Goal: Information Seeking & Learning: Find specific fact

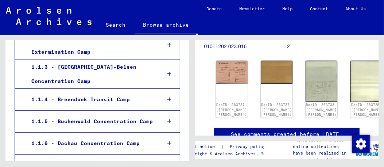
scroll to position [184, 0]
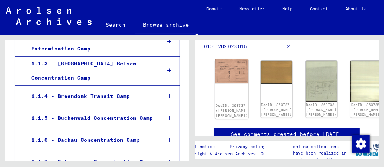
click at [231, 74] on img at bounding box center [232, 71] width 34 height 24
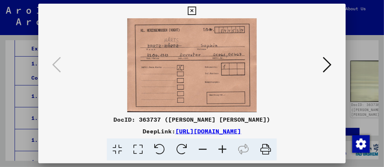
click at [329, 65] on icon at bounding box center [327, 64] width 9 height 17
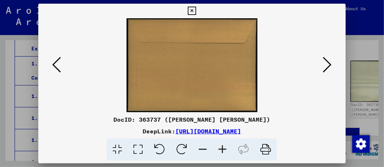
click at [329, 65] on icon at bounding box center [327, 64] width 9 height 17
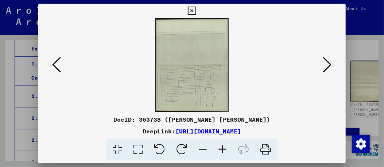
click at [222, 146] on icon at bounding box center [222, 149] width 20 height 22
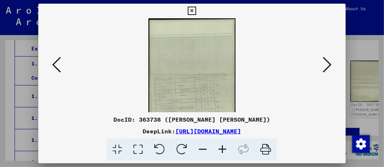
click at [222, 146] on icon at bounding box center [222, 149] width 20 height 22
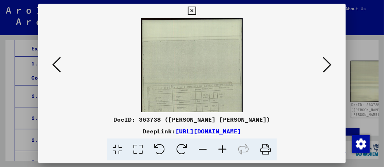
scroll to position [36, 0]
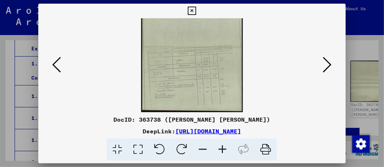
drag, startPoint x: 204, startPoint y: 91, endPoint x: 197, endPoint y: 38, distance: 53.6
click at [197, 38] on img at bounding box center [192, 47] width 102 height 130
click at [329, 65] on icon at bounding box center [327, 64] width 9 height 17
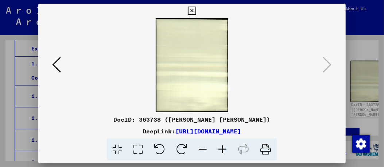
scroll to position [0, 0]
click at [196, 9] on icon at bounding box center [192, 11] width 8 height 9
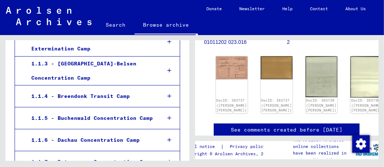
scroll to position [113, 0]
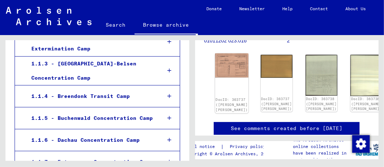
click at [228, 68] on img at bounding box center [232, 65] width 34 height 24
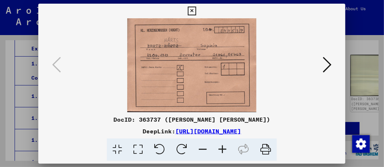
click at [228, 68] on img at bounding box center [191, 65] width 257 height 94
click at [196, 11] on icon at bounding box center [192, 11] width 8 height 9
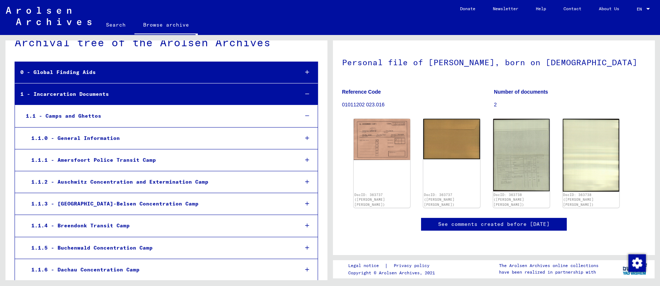
scroll to position [0, 0]
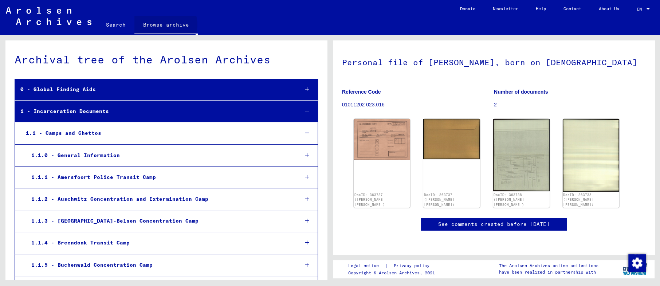
click at [162, 25] on link "Browse archive" at bounding box center [165, 25] width 63 height 19
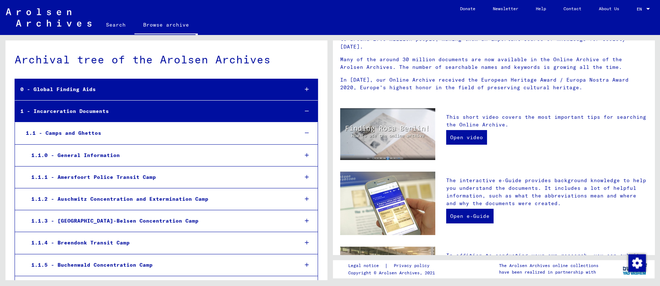
click at [120, 24] on link "Search" at bounding box center [115, 24] width 37 height 17
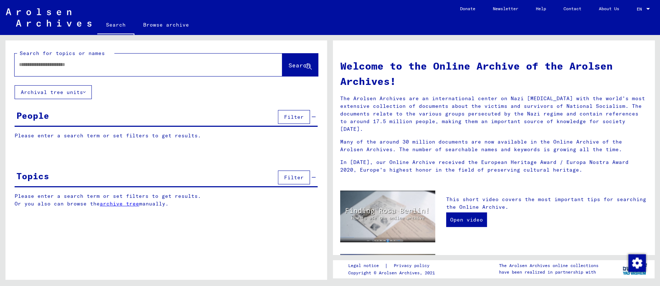
click at [112, 70] on div at bounding box center [138, 64] width 246 height 16
click at [109, 63] on input "text" at bounding box center [140, 65] width 242 height 8
type input "**********"
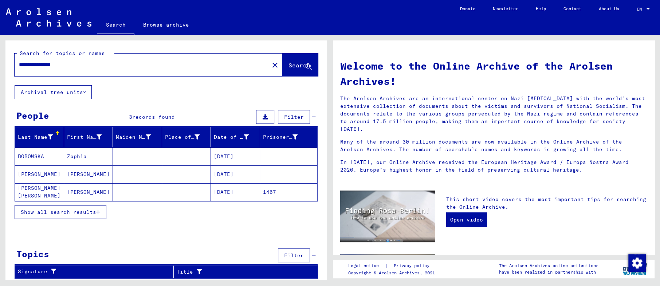
click at [26, 166] on mat-cell "[PERSON_NAME] [PERSON_NAME]" at bounding box center [39, 191] width 49 height 17
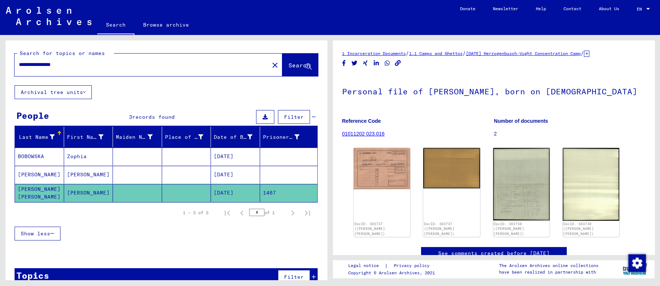
click at [24, 166] on mat-cell "[PERSON_NAME]" at bounding box center [39, 175] width 49 height 18
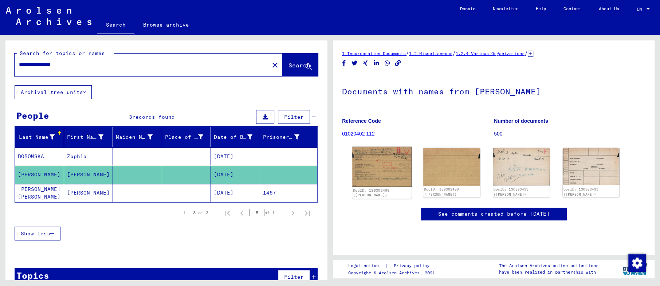
click at [366, 166] on img at bounding box center [381, 167] width 59 height 40
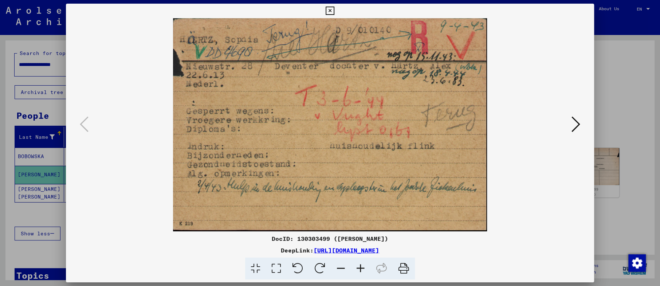
click at [383, 123] on icon at bounding box center [576, 124] width 9 height 17
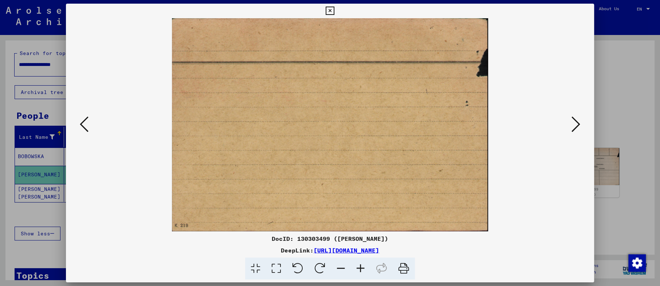
click at [83, 129] on icon at bounding box center [84, 124] width 9 height 17
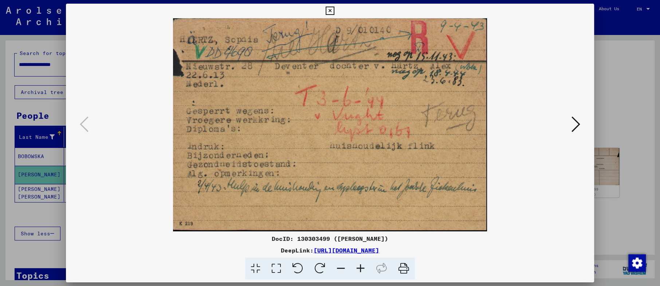
click at [383, 129] on button at bounding box center [576, 124] width 13 height 21
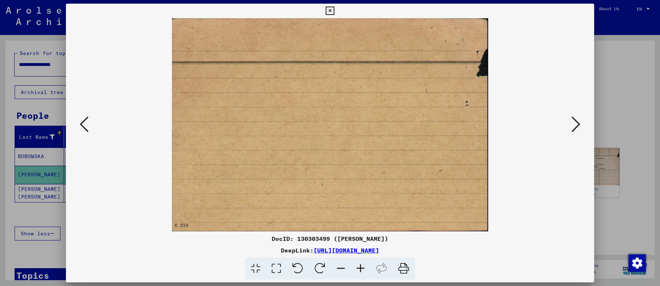
click at [383, 123] on icon at bounding box center [576, 124] width 9 height 17
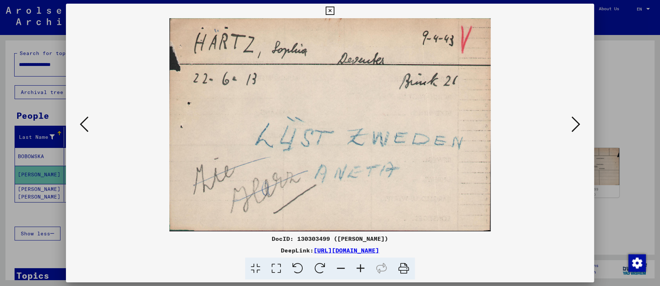
click at [383, 123] on button at bounding box center [576, 124] width 13 height 21
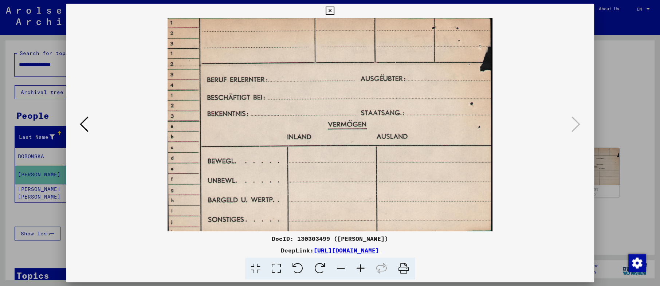
click at [334, 13] on icon at bounding box center [330, 11] width 8 height 9
